Goal: Check status: Check status

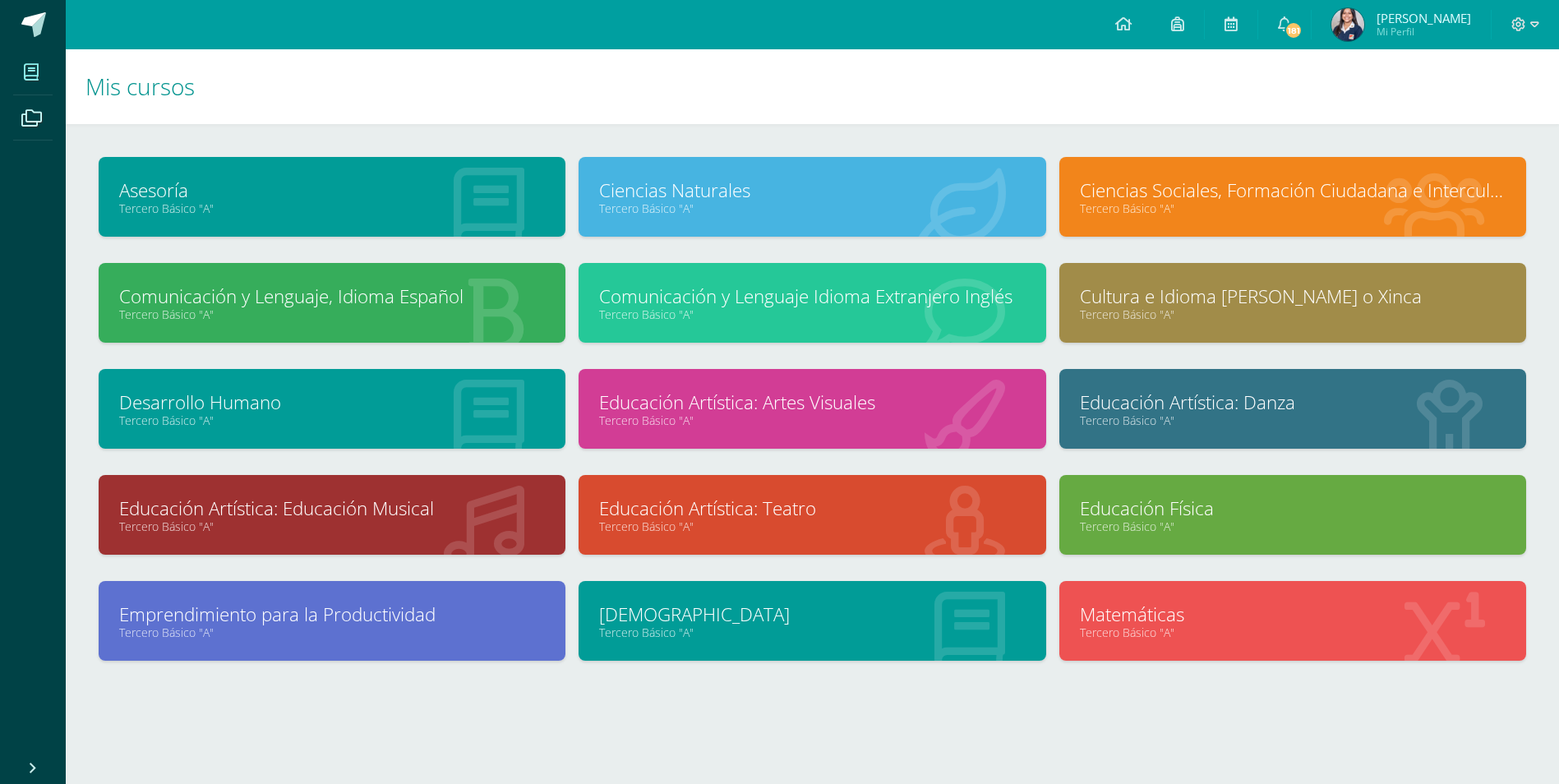
click at [1347, 21] on img at bounding box center [1348, 24] width 33 height 33
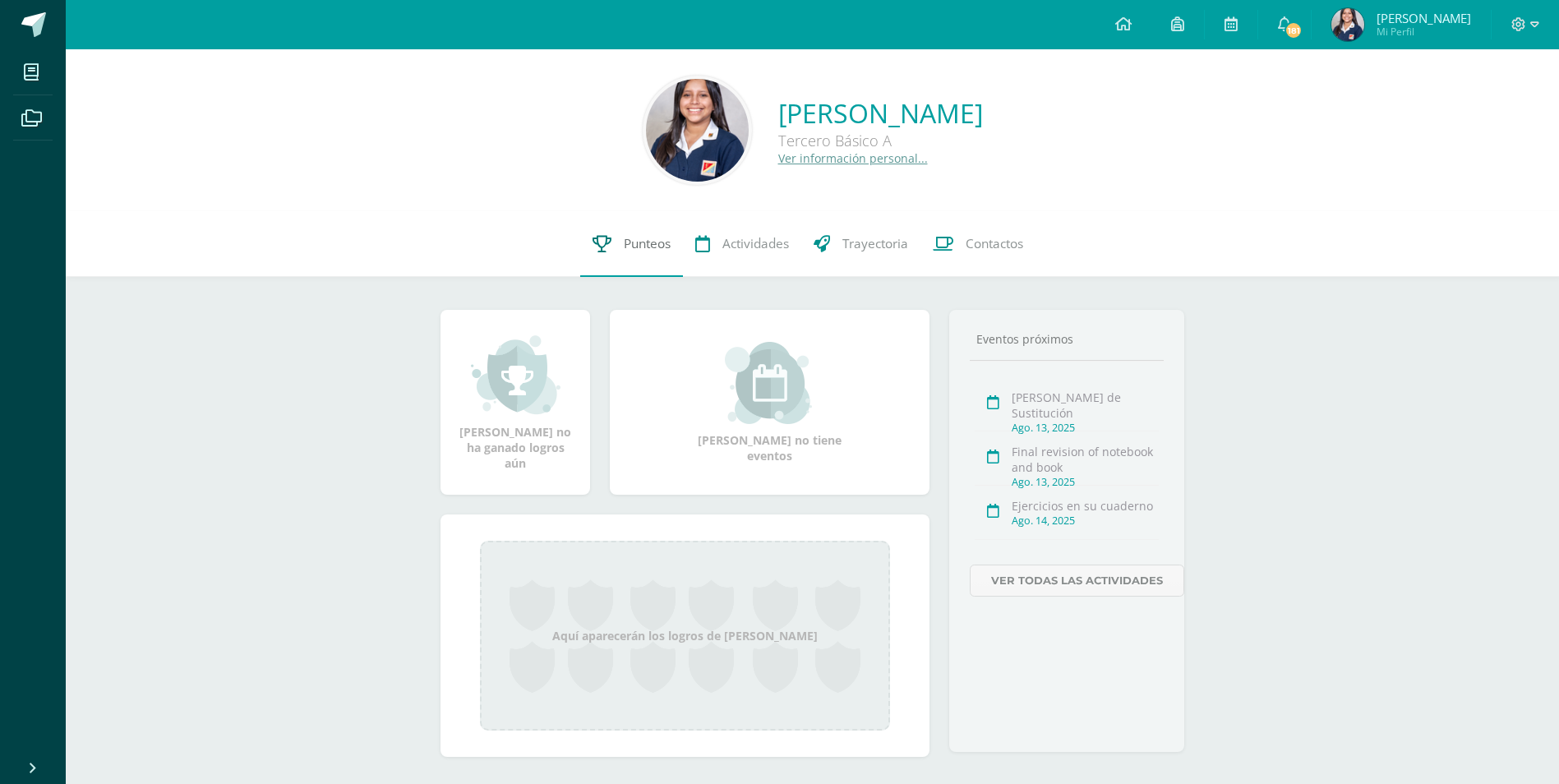
click at [597, 234] on link "Punteos" at bounding box center [632, 244] width 103 height 65
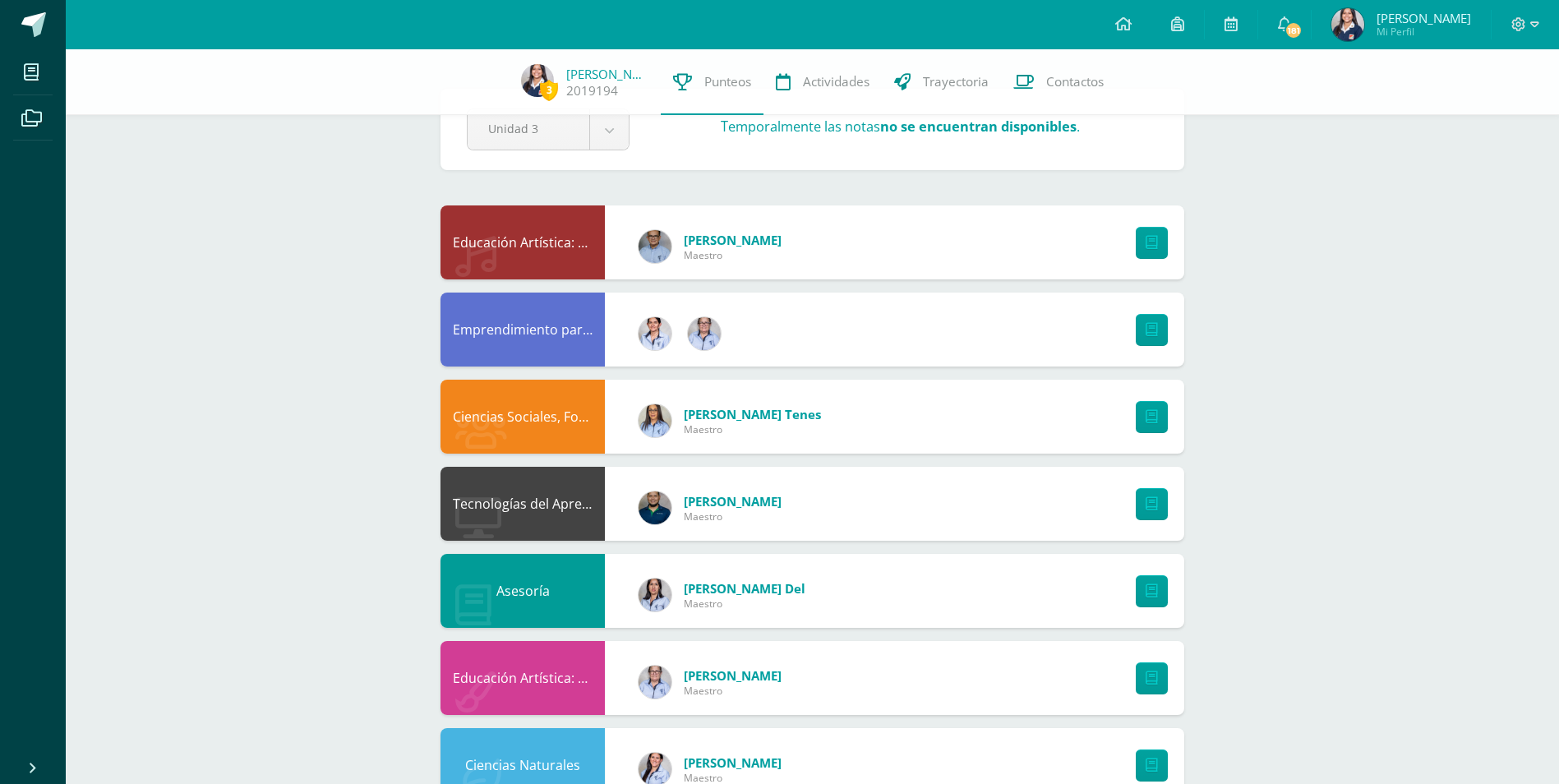
scroll to position [82, 0]
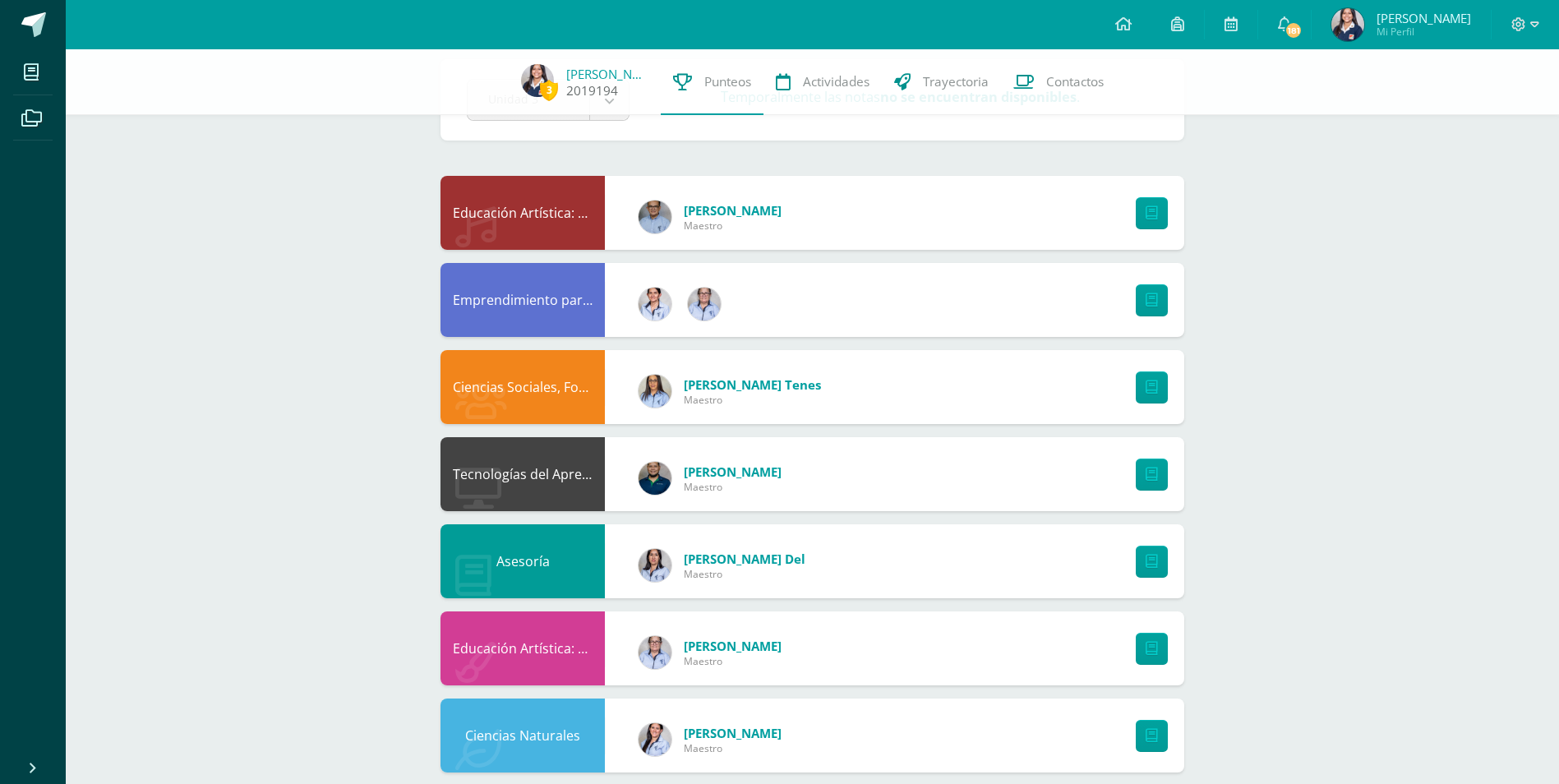
click at [541, 85] on span "3" at bounding box center [548, 90] width 18 height 21
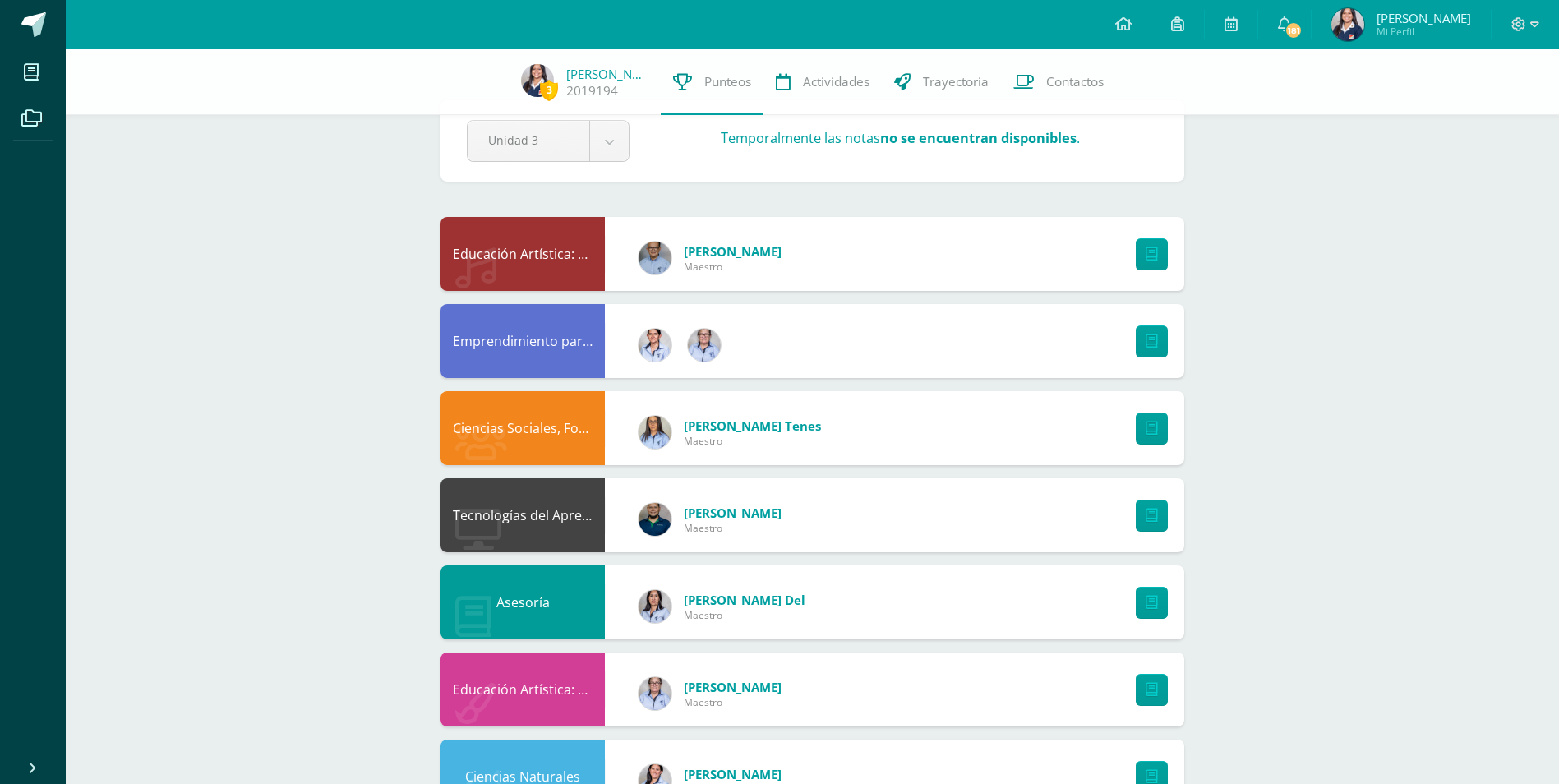
scroll to position [0, 0]
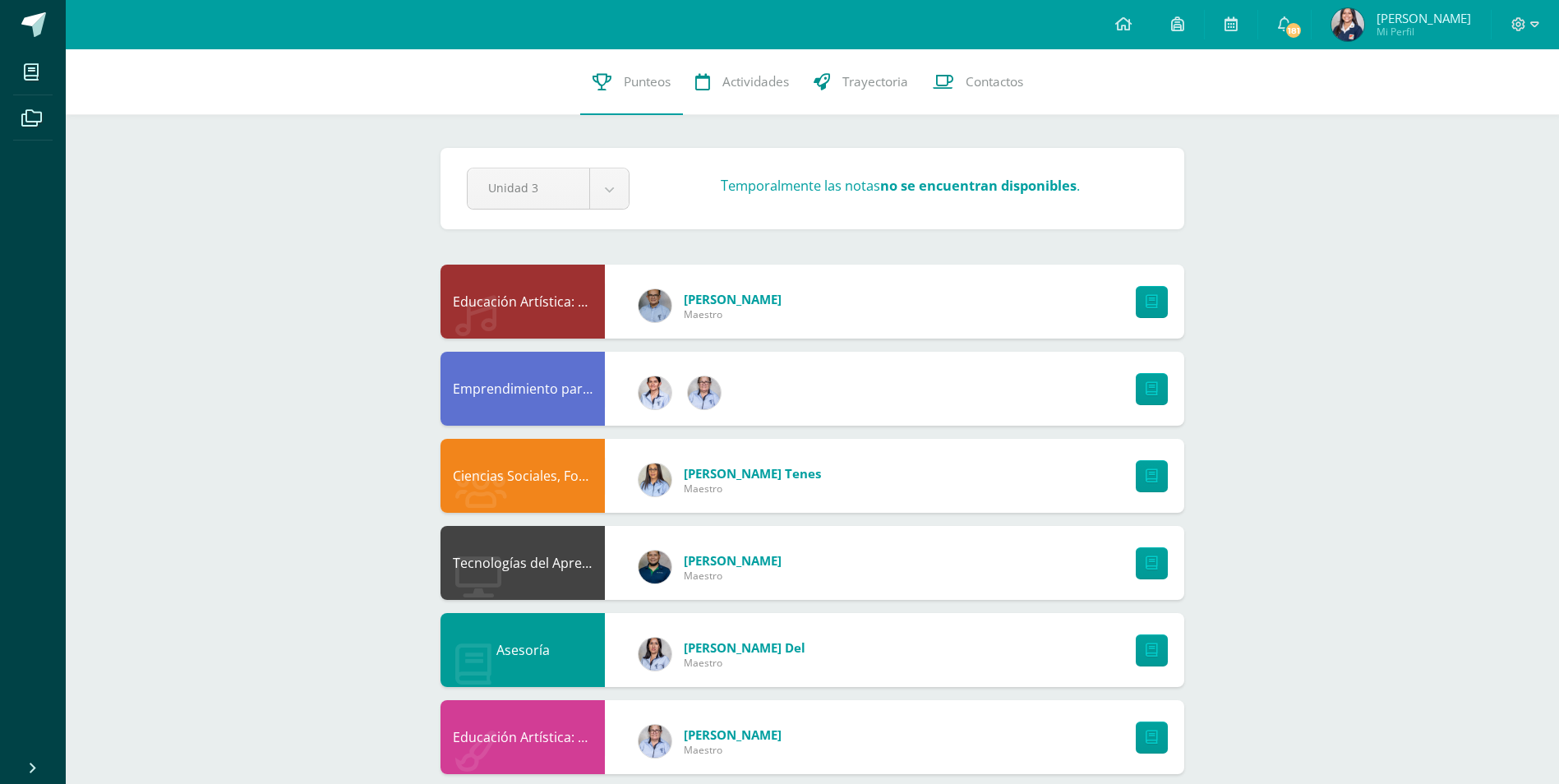
click at [1361, 46] on link "Camila Vanessa Mi Perfil" at bounding box center [1401, 24] width 179 height 50
